Goal: Use online tool/utility: Utilize a website feature to perform a specific function

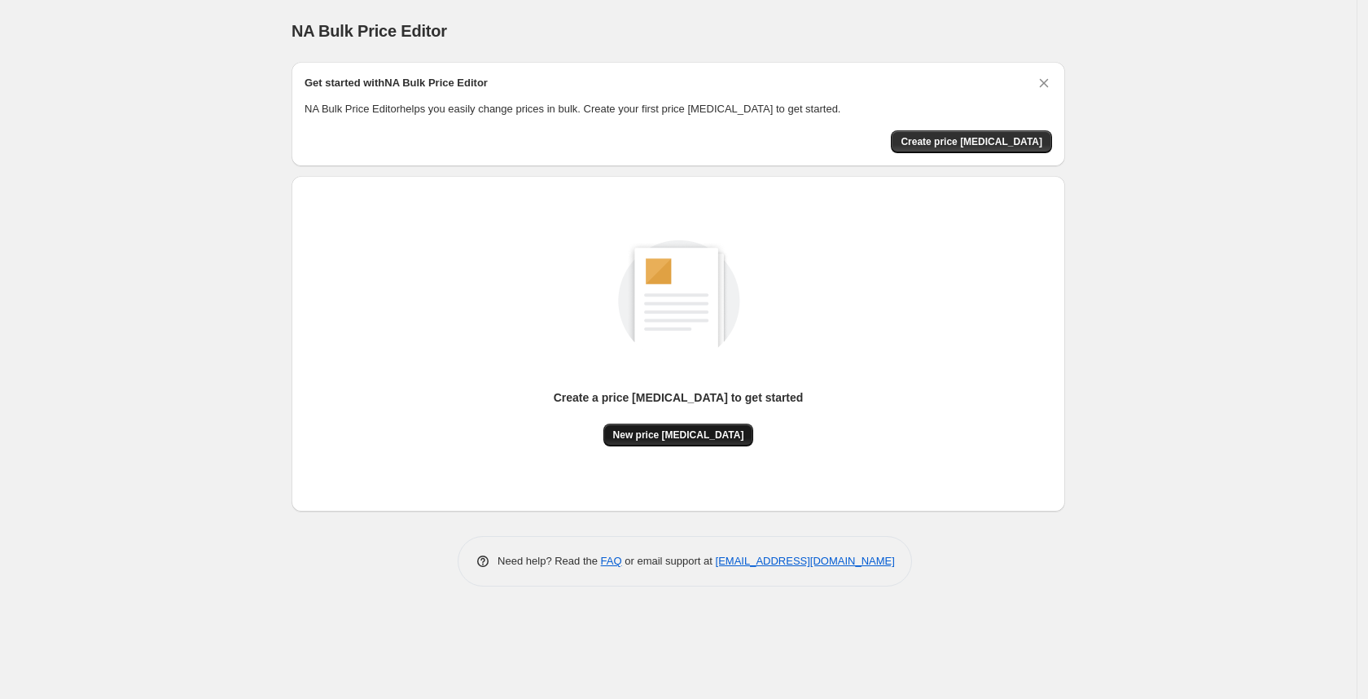
click at [671, 444] on button "New price [MEDICAL_DATA]" at bounding box center [678, 434] width 151 height 23
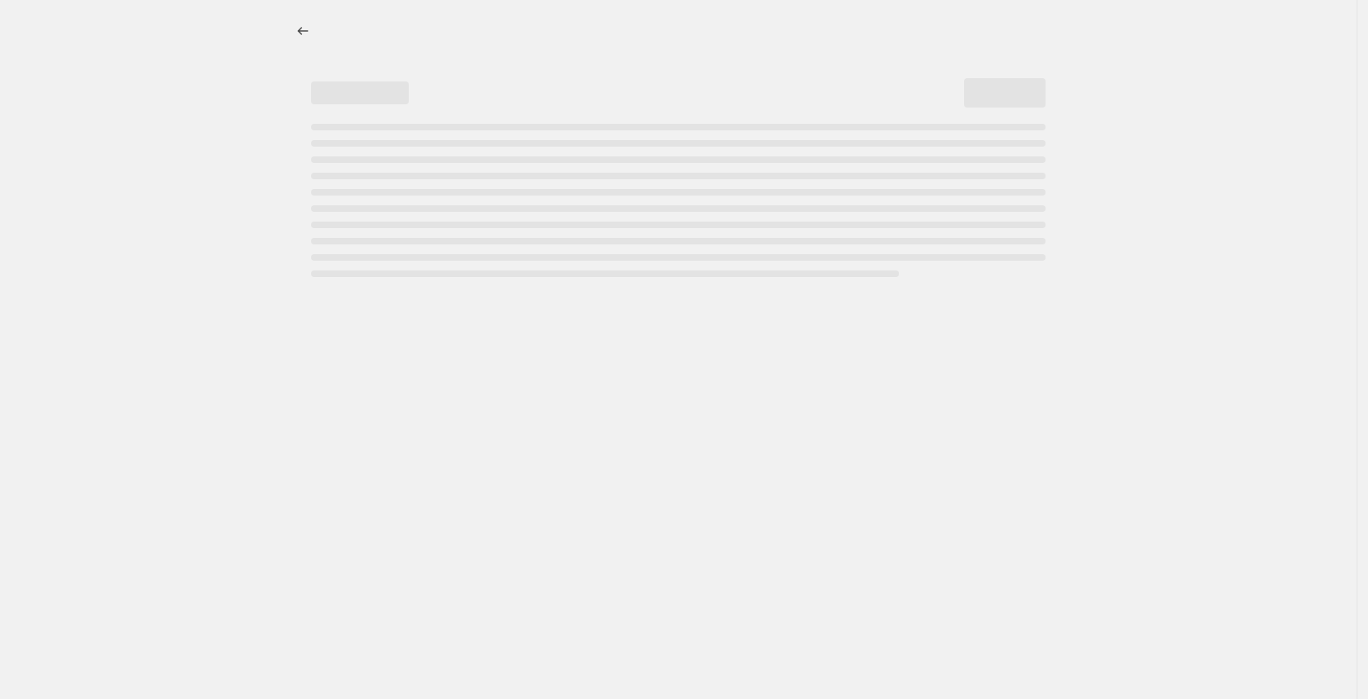
select select "percentage"
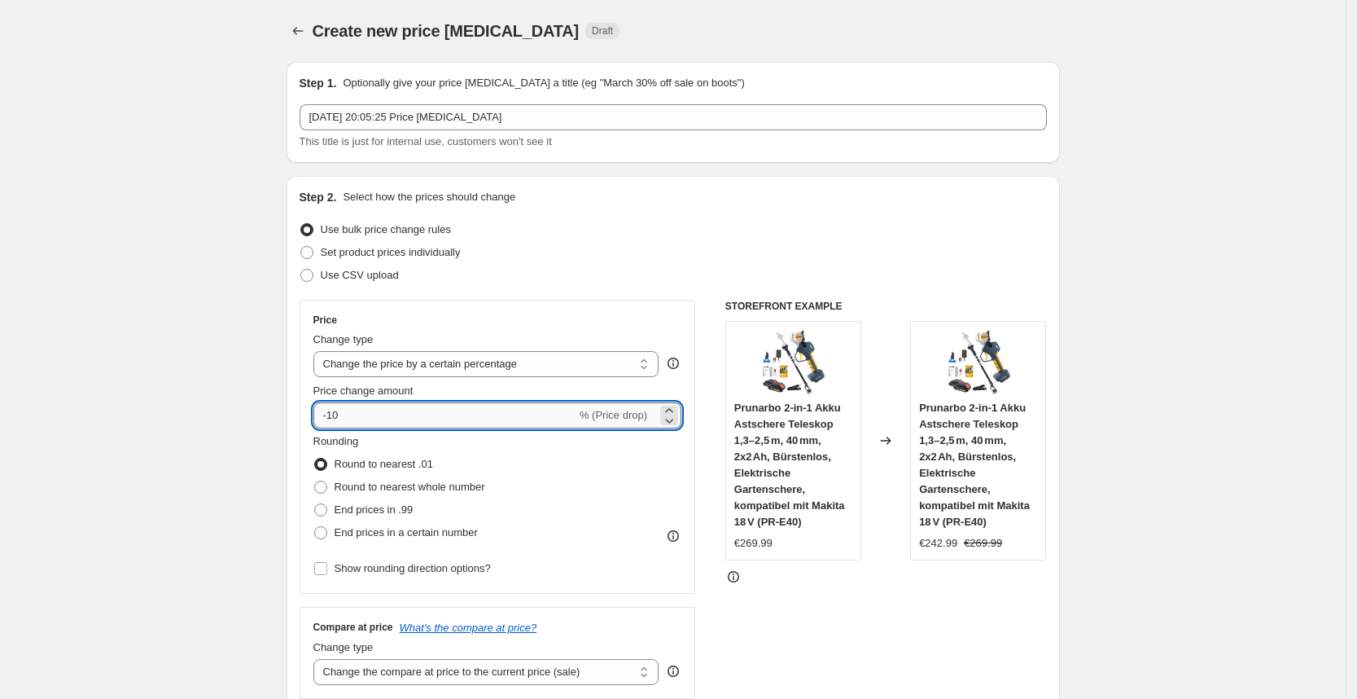
click at [403, 410] on input "-10" at bounding box center [444, 415] width 263 height 26
type input "-1"
click at [403, 410] on input "-2" at bounding box center [444, 415] width 263 height 26
type input "-25"
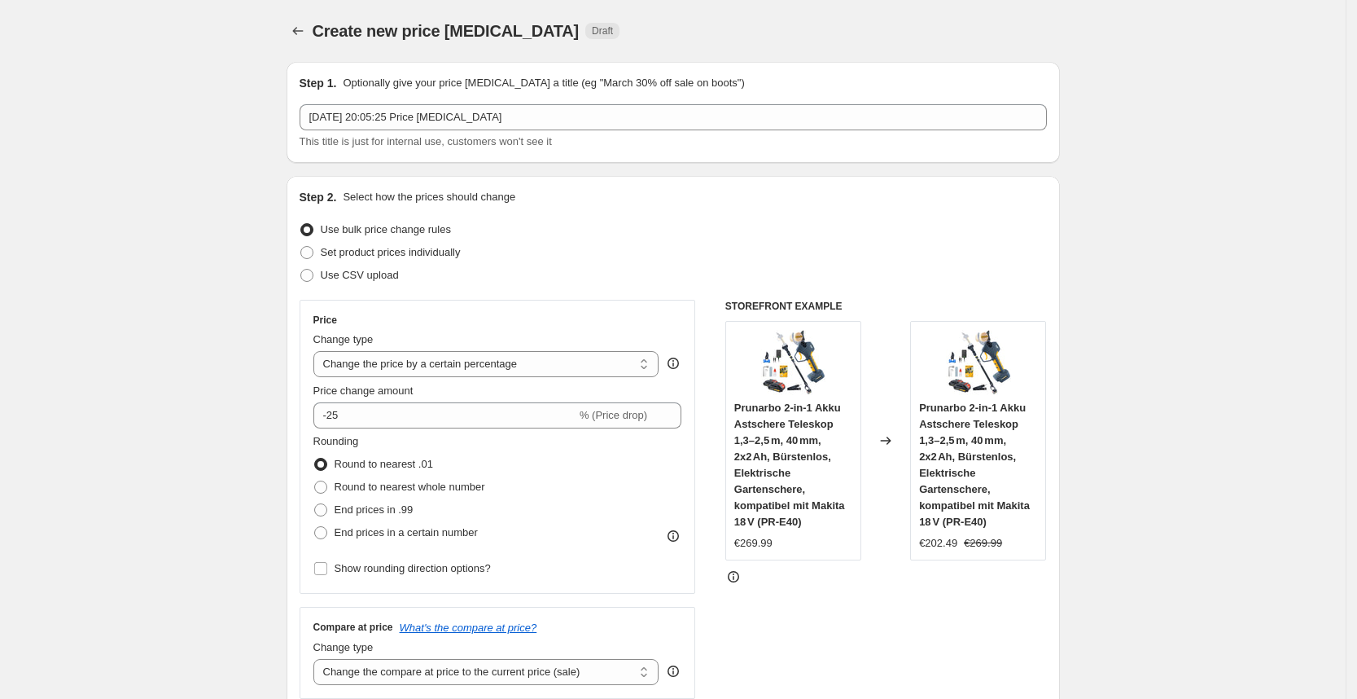
click at [633, 289] on div "Step 2. Select how the prices should change Use bulk price change rules Set pro…" at bounding box center [673, 462] width 747 height 546
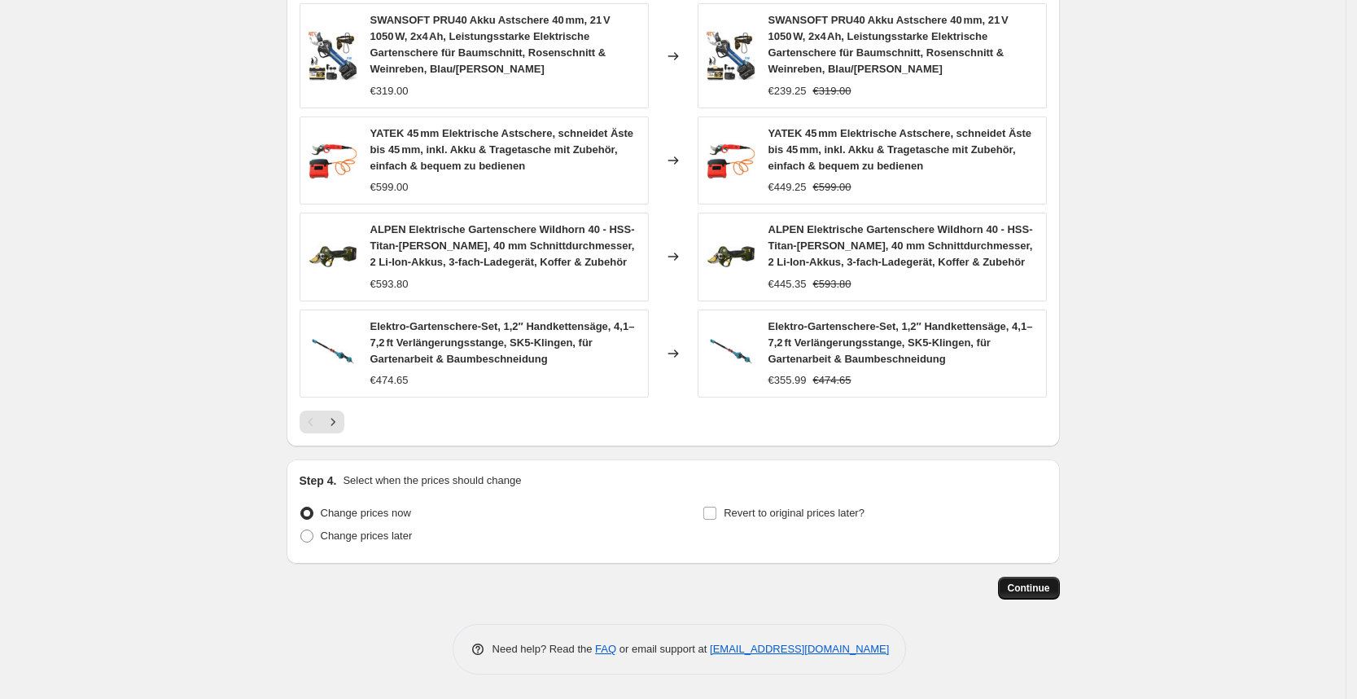
click at [1041, 583] on span "Continue" at bounding box center [1029, 587] width 42 height 13
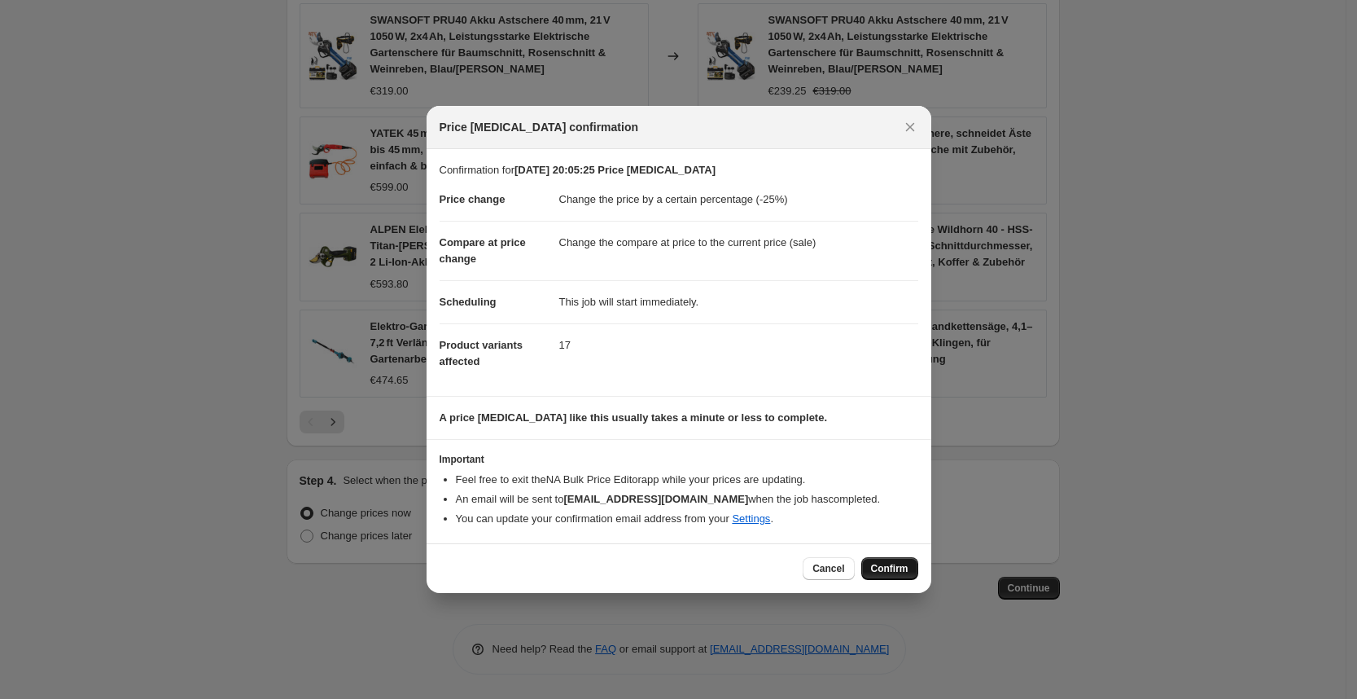
click at [877, 562] on span "Confirm" at bounding box center [889, 568] width 37 height 13
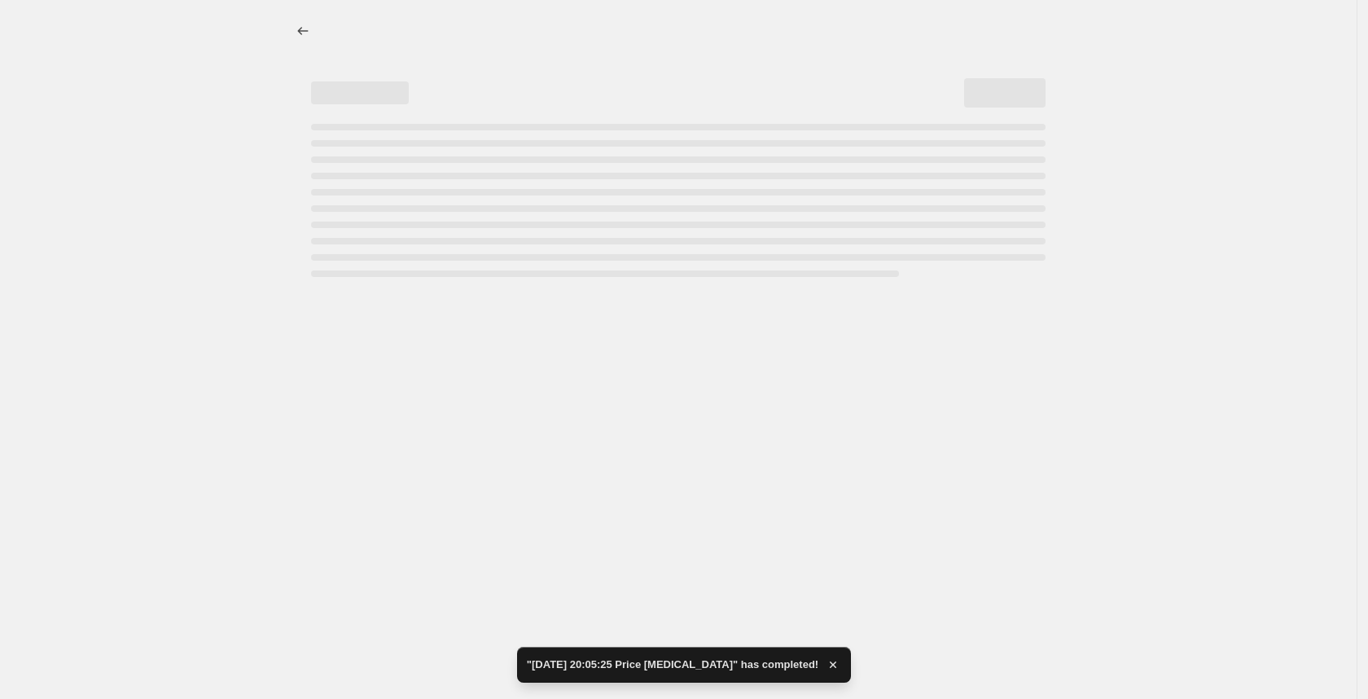
select select "percentage"
